Goal: Book appointment/travel/reservation

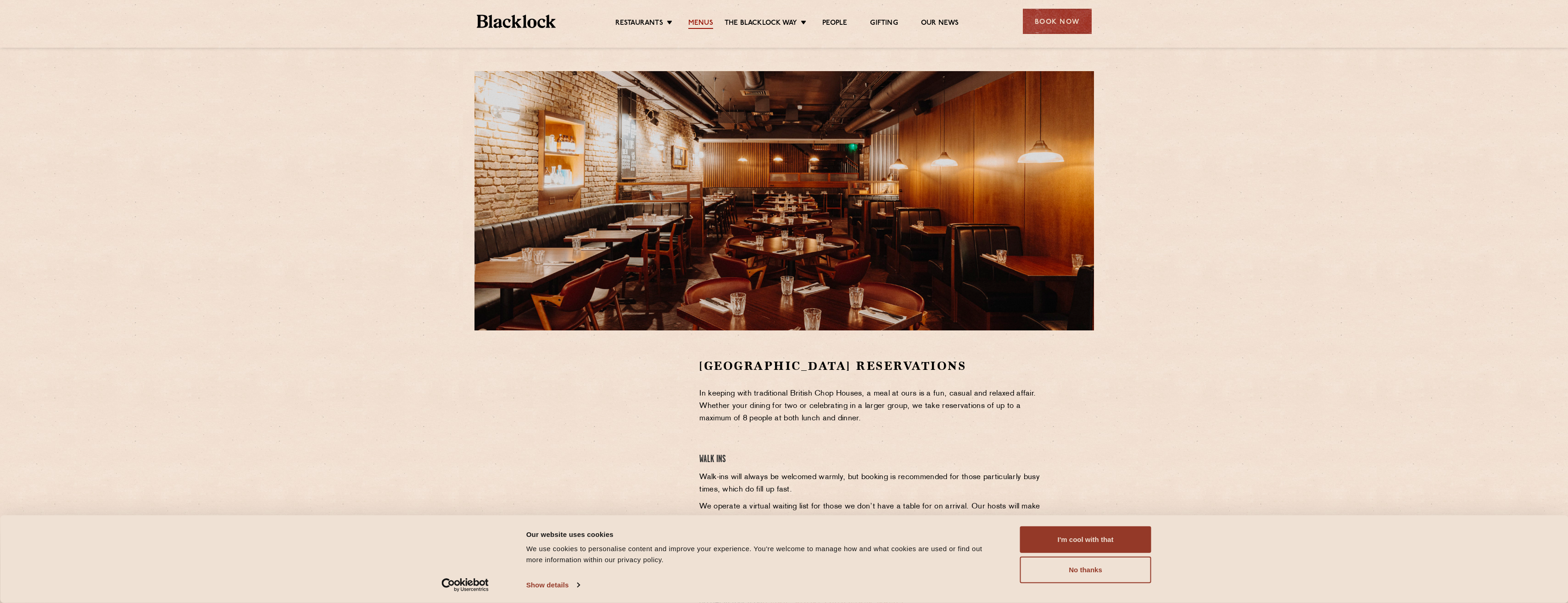
click at [694, 19] on link "Menus" at bounding box center [701, 24] width 24 height 10
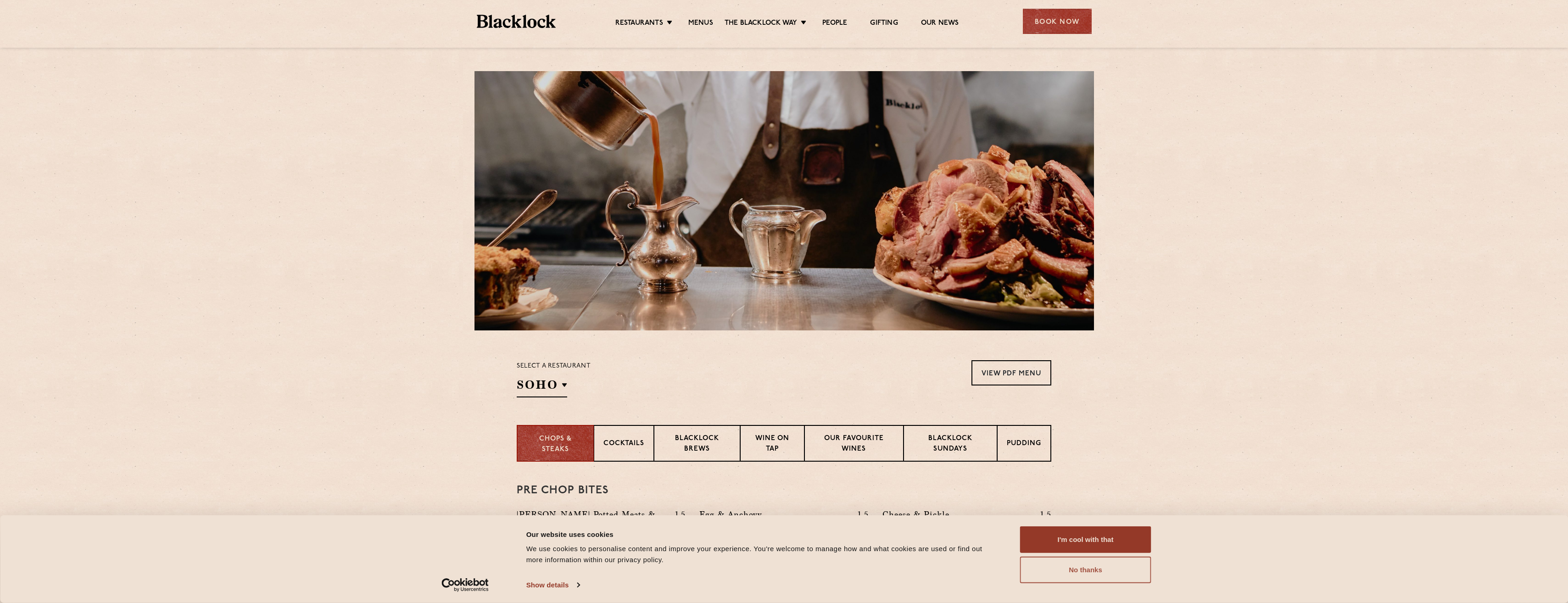
click at [1110, 570] on button "No thanks" at bounding box center [1085, 570] width 131 height 27
